Goal: Find specific page/section: Find specific page/section

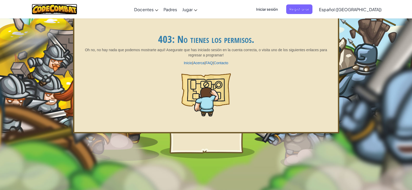
click at [64, 8] on img at bounding box center [55, 9] width 46 height 11
